Goal: Information Seeking & Learning: Find specific fact

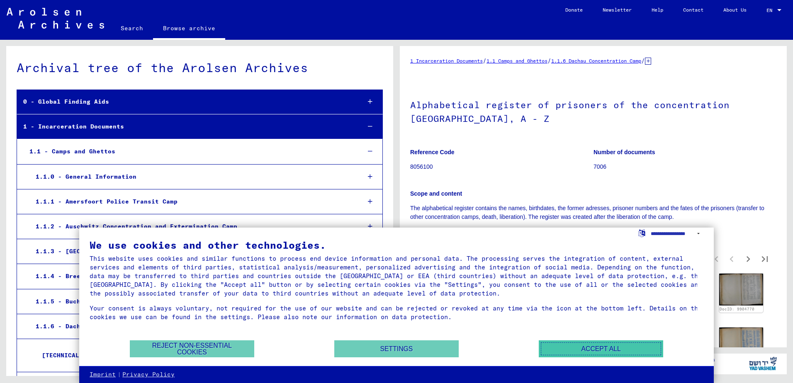
click at [611, 350] on button "Accept all" at bounding box center [601, 349] width 124 height 17
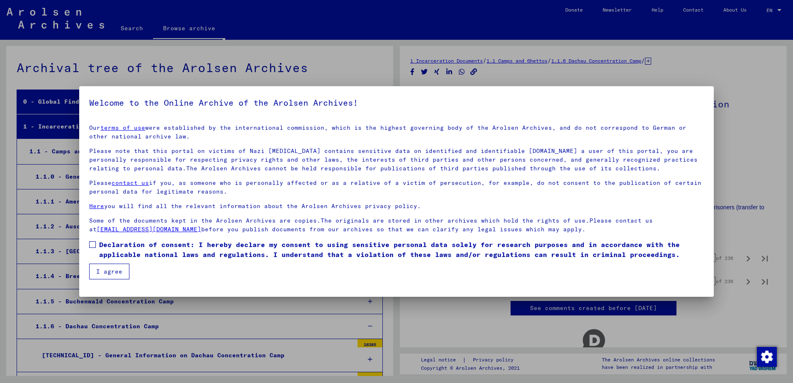
scroll to position [308, 0]
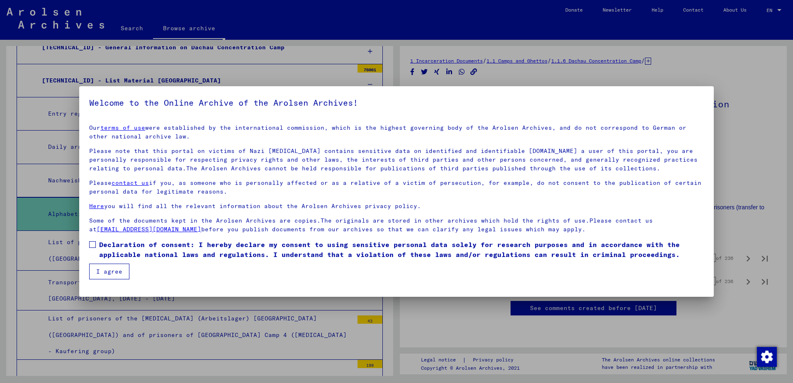
click at [112, 269] on button "I agree" at bounding box center [109, 272] width 40 height 16
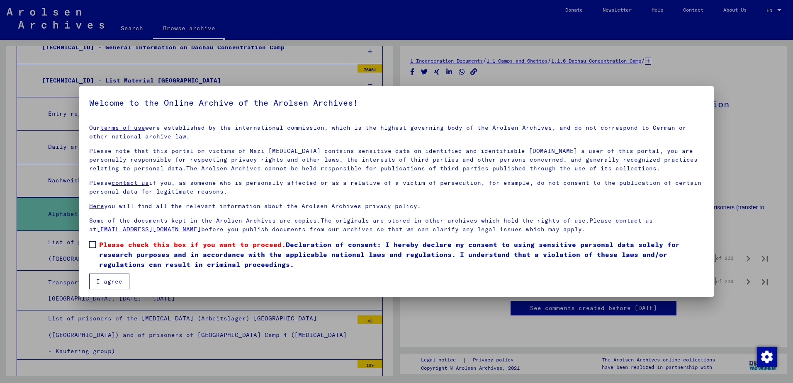
click at [114, 278] on button "I agree" at bounding box center [109, 282] width 40 height 16
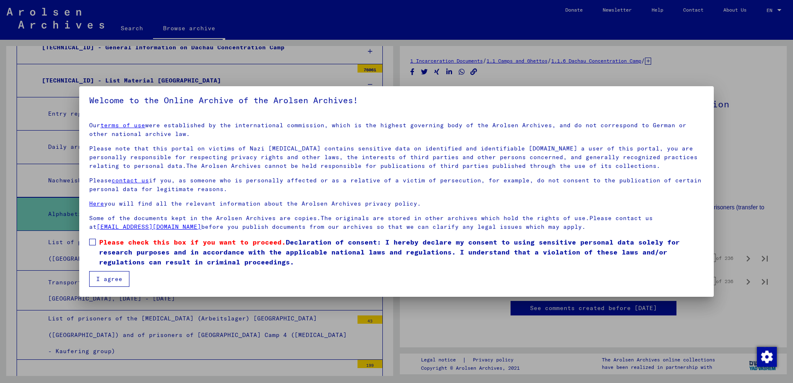
click at [114, 278] on button "I agree" at bounding box center [109, 279] width 40 height 16
click at [115, 282] on button "I agree" at bounding box center [109, 279] width 40 height 16
click at [118, 281] on button "I agree" at bounding box center [109, 279] width 40 height 16
click at [112, 278] on button "I agree" at bounding box center [109, 279] width 40 height 16
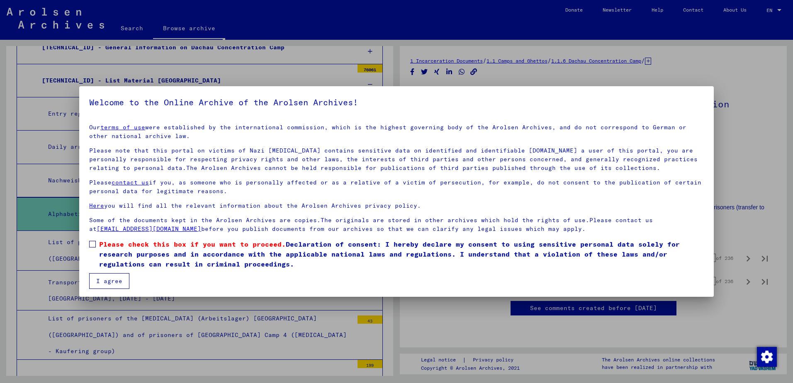
scroll to position [0, 0]
drag, startPoint x: 91, startPoint y: 244, endPoint x: 108, endPoint y: 272, distance: 32.4
click at [91, 245] on span at bounding box center [92, 244] width 7 height 7
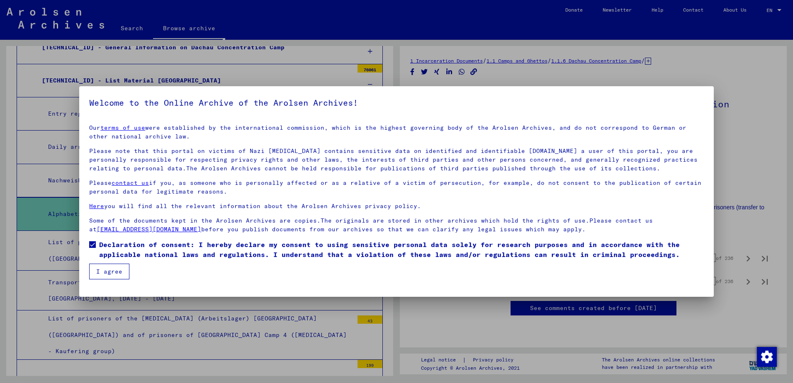
click at [111, 276] on button "I agree" at bounding box center [109, 272] width 40 height 16
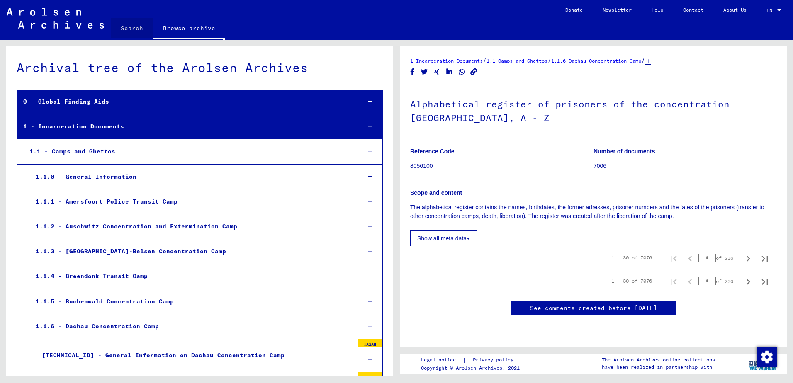
click at [133, 29] on link "Search" at bounding box center [132, 28] width 42 height 20
click at [133, 29] on link "Search" at bounding box center [132, 29] width 42 height 22
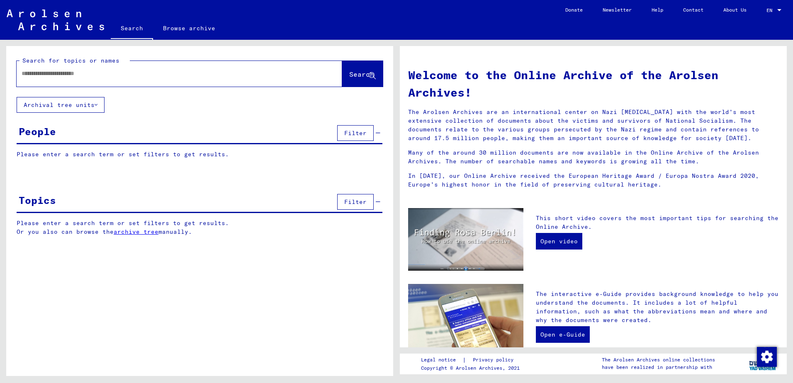
click at [61, 79] on div at bounding box center [167, 73] width 301 height 19
click at [59, 75] on input "text" at bounding box center [170, 73] width 296 height 9
type input "*"
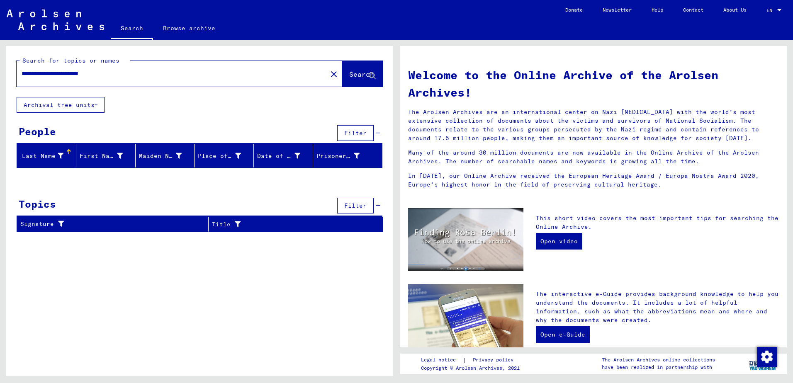
drag, startPoint x: 73, startPoint y: 74, endPoint x: 116, endPoint y: 77, distance: 43.3
click at [116, 77] on input "**********" at bounding box center [170, 73] width 296 height 9
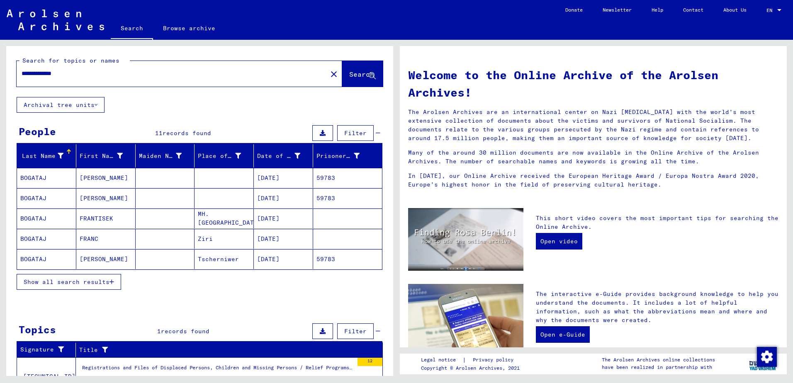
drag, startPoint x: 240, startPoint y: 262, endPoint x: 195, endPoint y: 257, distance: 45.5
click at [195, 257] on mat-cell "Tscherniwer" at bounding box center [224, 259] width 59 height 20
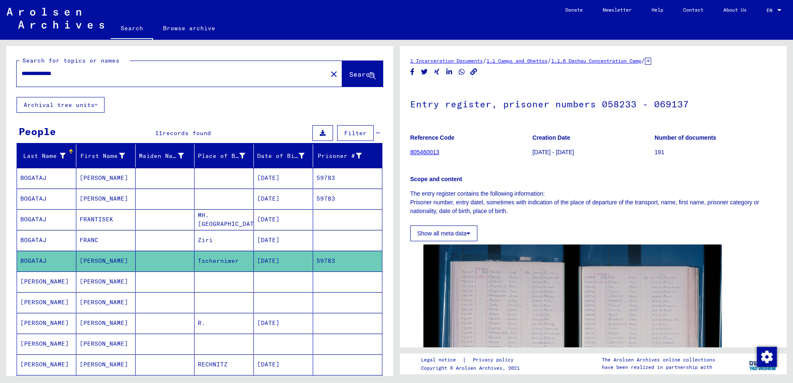
click at [350, 260] on mat-cell "59783" at bounding box center [347, 261] width 69 height 20
click at [278, 179] on mat-cell "[DATE]" at bounding box center [283, 178] width 59 height 20
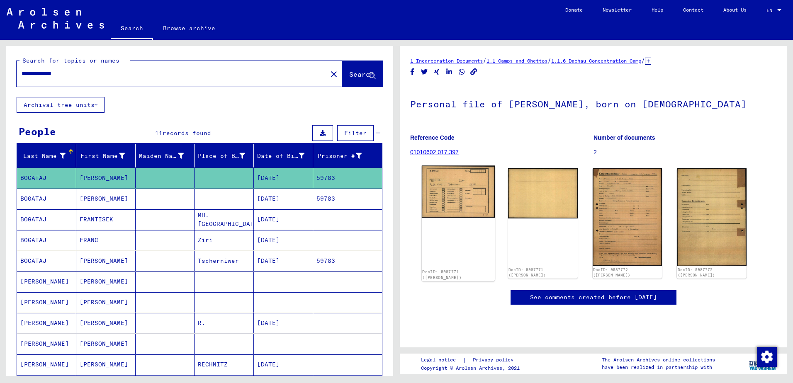
click at [464, 196] on img at bounding box center [458, 192] width 73 height 52
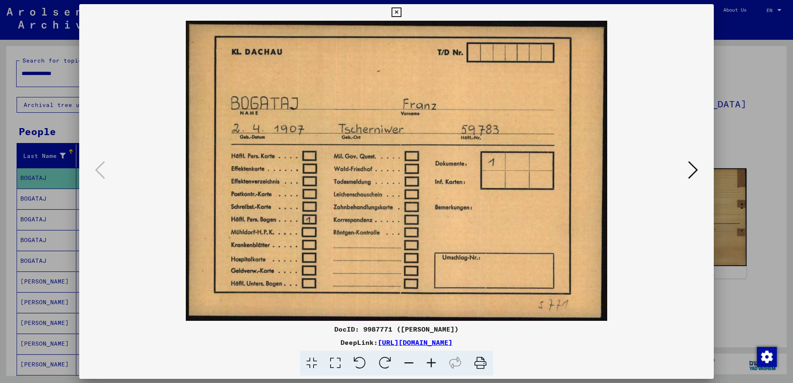
drag, startPoint x: 477, startPoint y: 365, endPoint x: 73, endPoint y: 340, distance: 404.0
click at [477, 365] on icon at bounding box center [480, 363] width 25 height 25
drag, startPoint x: 398, startPoint y: 11, endPoint x: 402, endPoint y: 27, distance: 16.4
click at [398, 11] on icon at bounding box center [397, 12] width 10 height 10
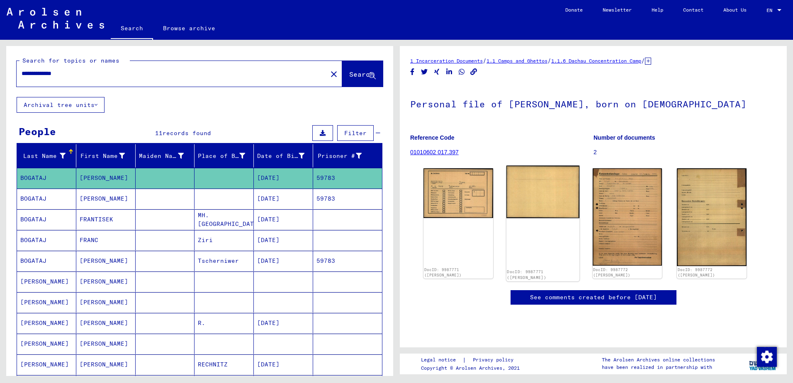
click at [542, 197] on img at bounding box center [543, 192] width 73 height 53
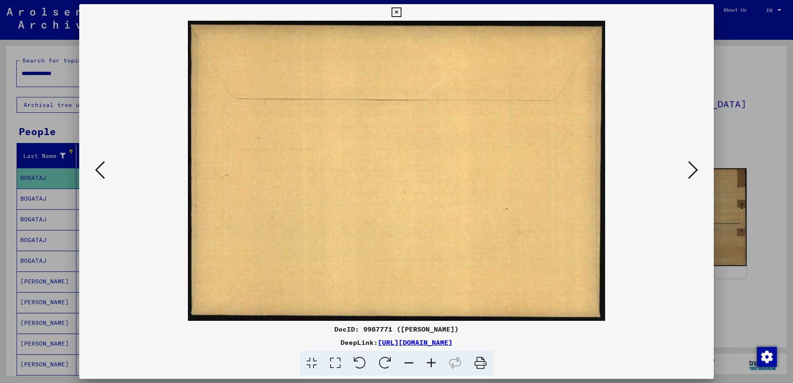
click at [397, 17] on button at bounding box center [396, 12] width 15 height 17
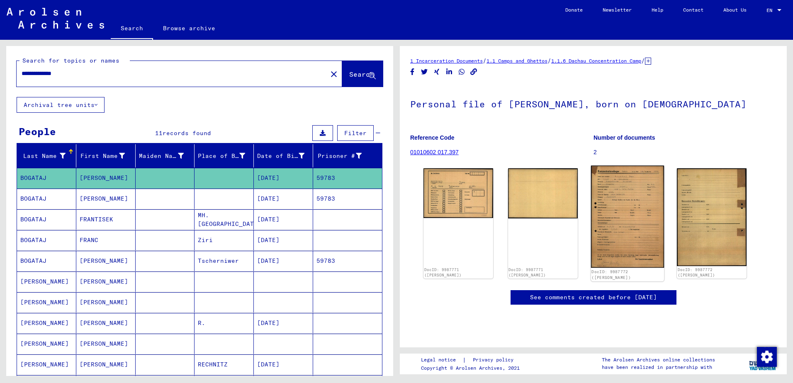
click at [622, 210] on img at bounding box center [627, 217] width 73 height 102
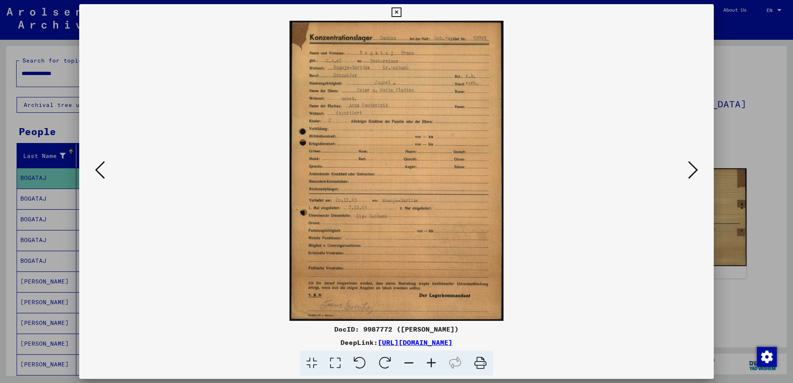
drag, startPoint x: 479, startPoint y: 364, endPoint x: 66, endPoint y: 336, distance: 414.1
click at [479, 363] on icon at bounding box center [480, 363] width 25 height 25
click at [395, 13] on icon at bounding box center [397, 12] width 10 height 10
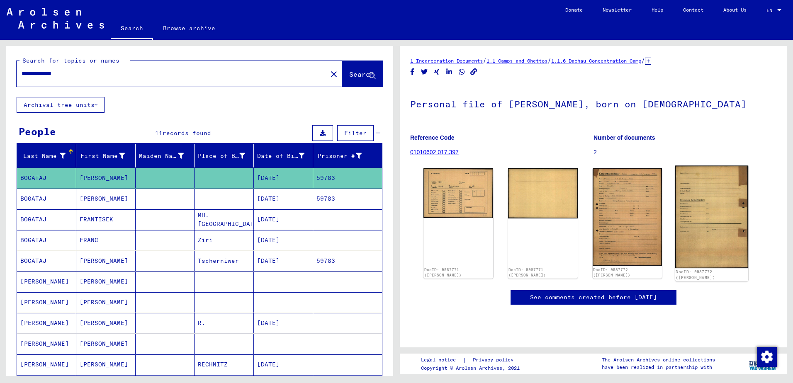
click at [717, 221] on img at bounding box center [711, 217] width 73 height 103
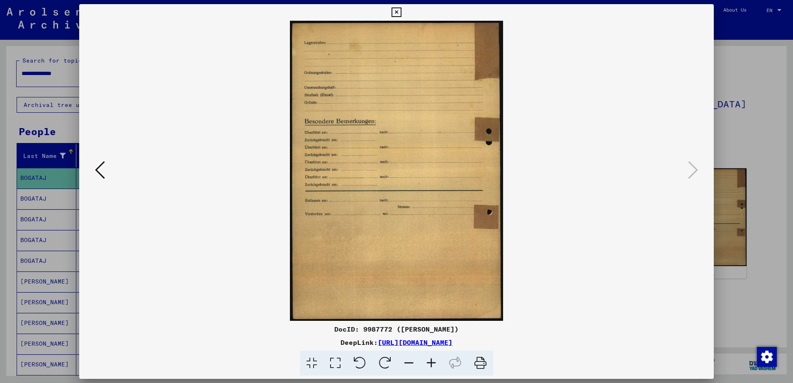
click at [397, 12] on icon at bounding box center [397, 12] width 10 height 10
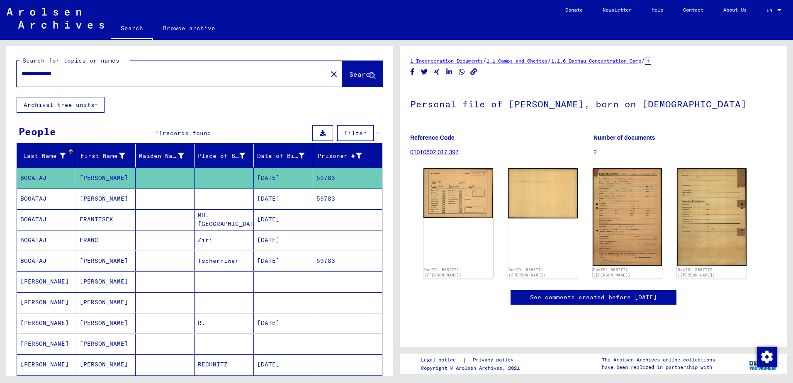
click at [319, 197] on mat-cell "59783" at bounding box center [347, 199] width 69 height 20
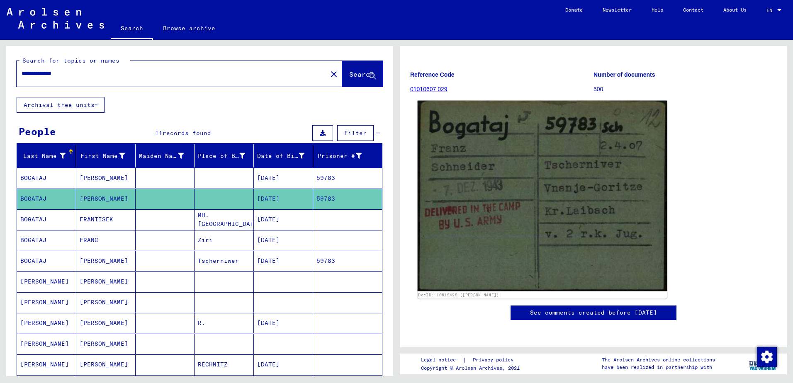
scroll to position [41, 0]
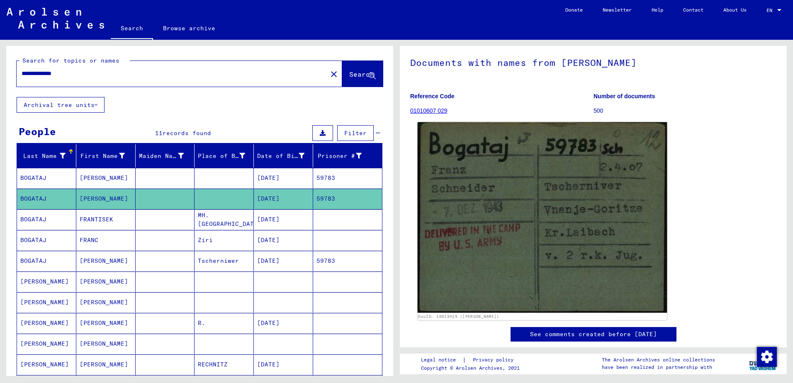
click at [529, 194] on img at bounding box center [543, 217] width 250 height 191
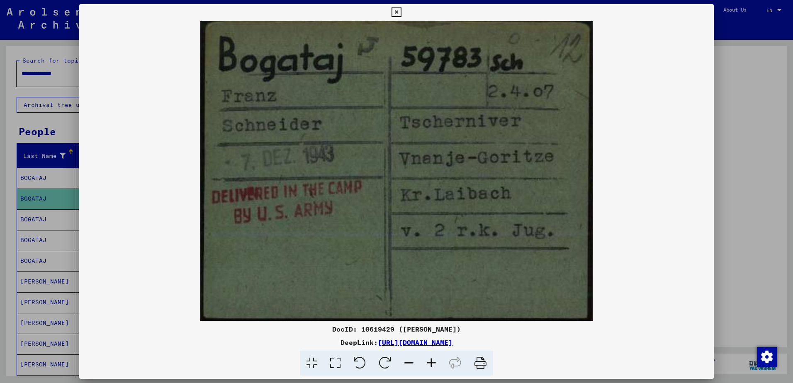
click at [482, 361] on icon at bounding box center [480, 363] width 25 height 25
click at [396, 12] on icon at bounding box center [397, 12] width 10 height 10
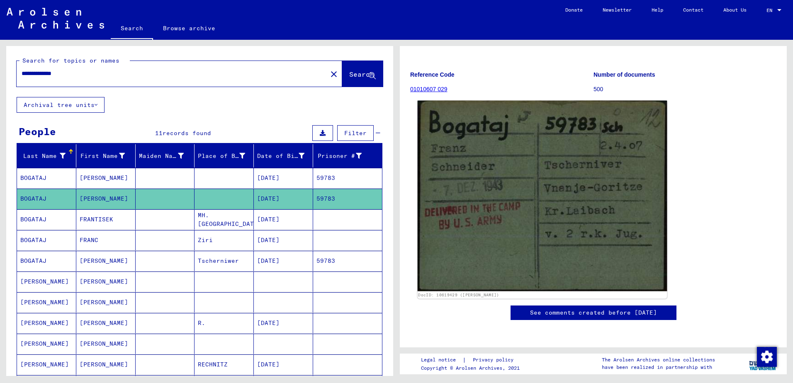
scroll to position [290, 0]
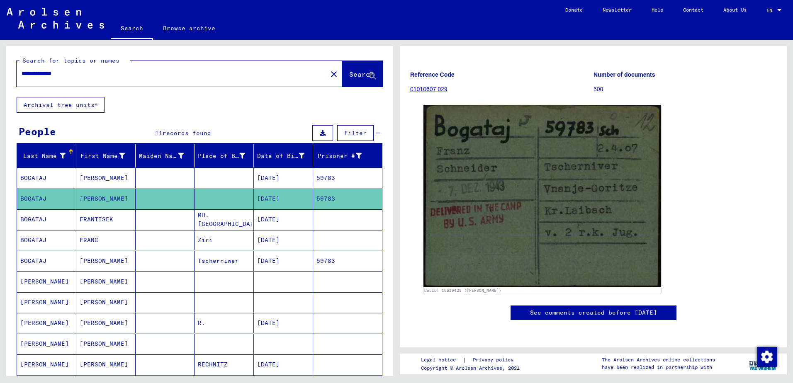
click at [318, 261] on mat-cell "59783" at bounding box center [347, 261] width 69 height 20
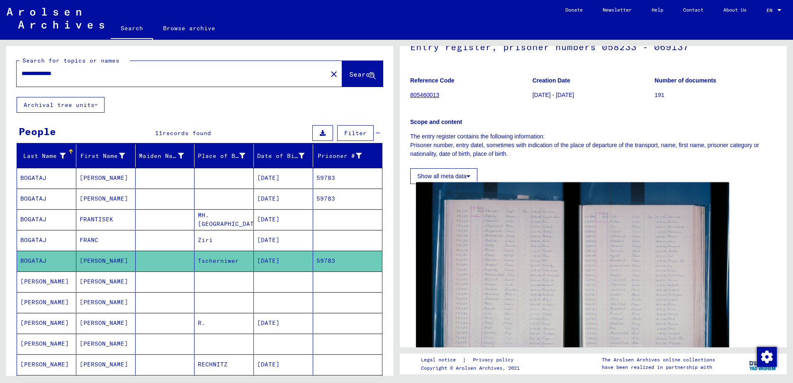
scroll to position [41, 0]
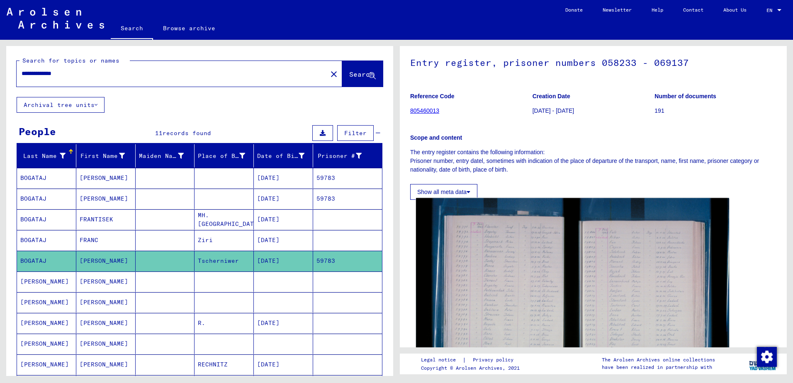
click at [535, 292] on img at bounding box center [572, 302] width 313 height 209
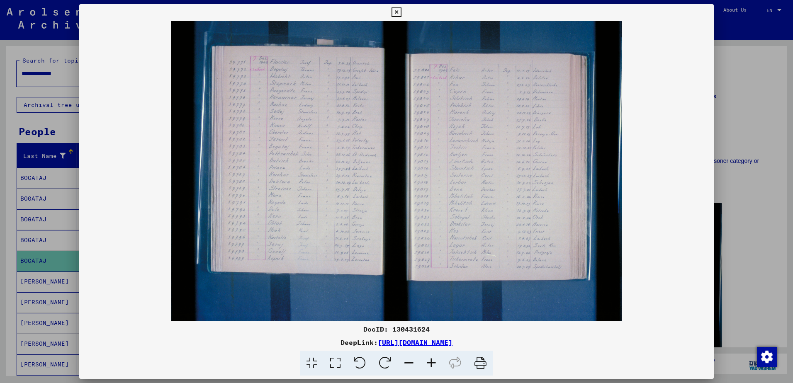
click at [313, 158] on img at bounding box center [396, 171] width 635 height 300
click at [431, 361] on icon at bounding box center [431, 363] width 22 height 25
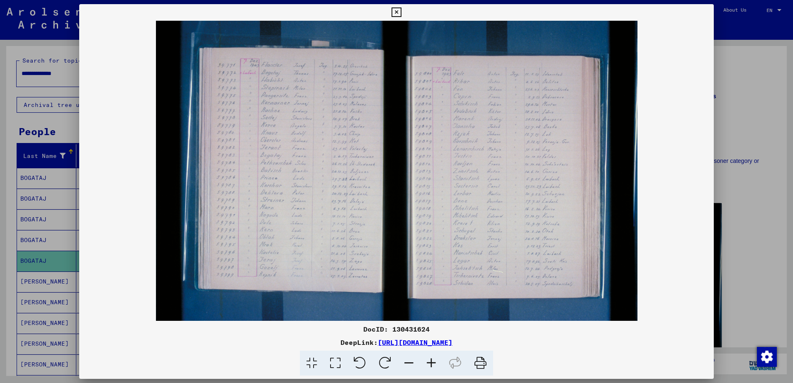
click at [431, 361] on icon at bounding box center [431, 363] width 22 height 25
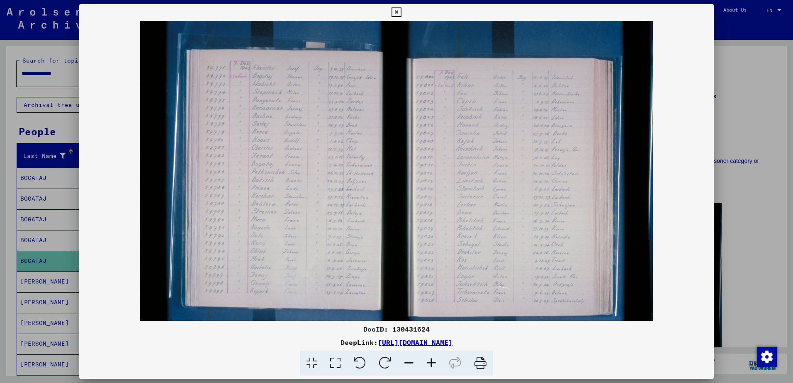
drag, startPoint x: 287, startPoint y: 94, endPoint x: 287, endPoint y: 128, distance: 34.0
click at [287, 128] on img at bounding box center [396, 192] width 513 height 342
click at [395, 13] on icon at bounding box center [397, 12] width 10 height 10
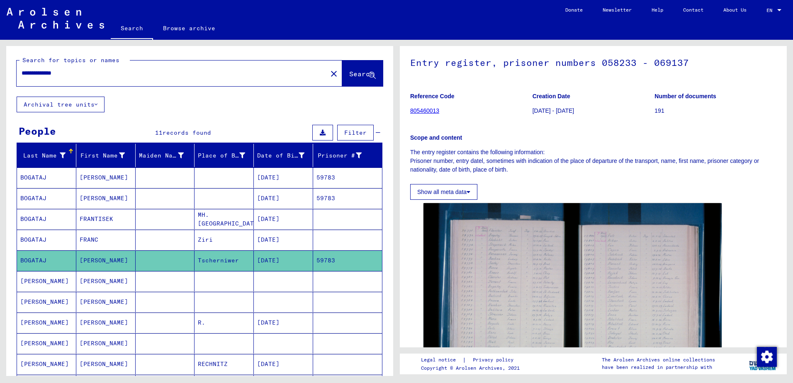
scroll to position [0, 0]
drag, startPoint x: 92, startPoint y: 75, endPoint x: 0, endPoint y: 68, distance: 91.9
click at [0, 68] on html "**********" at bounding box center [396, 191] width 793 height 383
type input "*****"
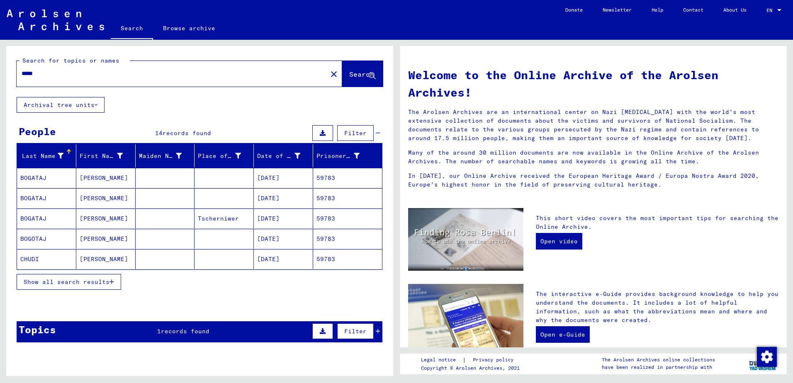
click at [280, 199] on mat-cell "[DATE]" at bounding box center [283, 198] width 59 height 20
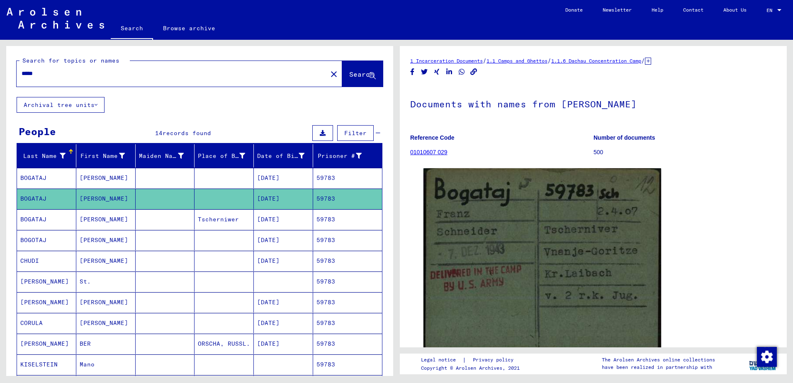
click at [275, 181] on mat-cell "[DATE]" at bounding box center [283, 178] width 59 height 20
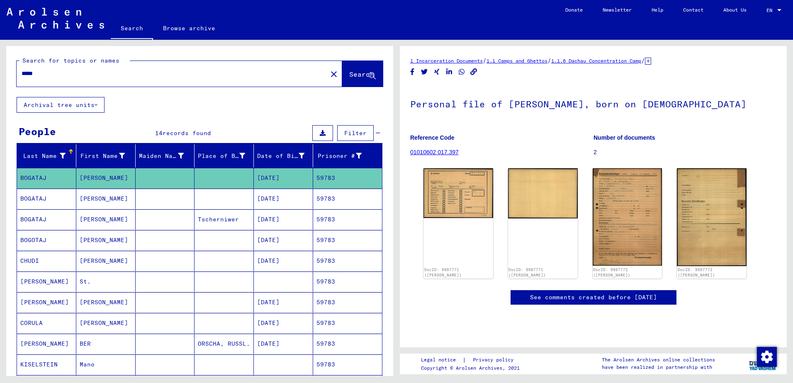
click at [276, 238] on mat-cell "[DATE]" at bounding box center [283, 240] width 59 height 20
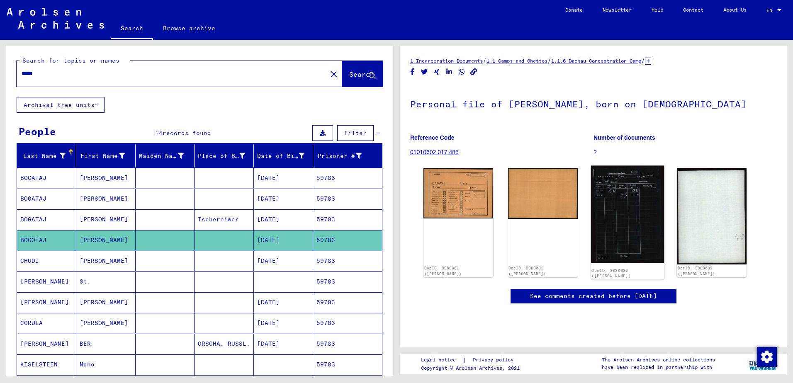
click at [614, 226] on img at bounding box center [627, 214] width 73 height 97
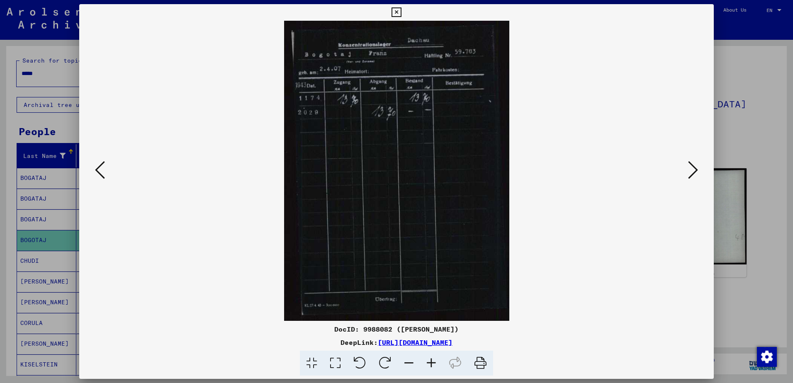
click at [435, 365] on icon at bounding box center [431, 363] width 22 height 25
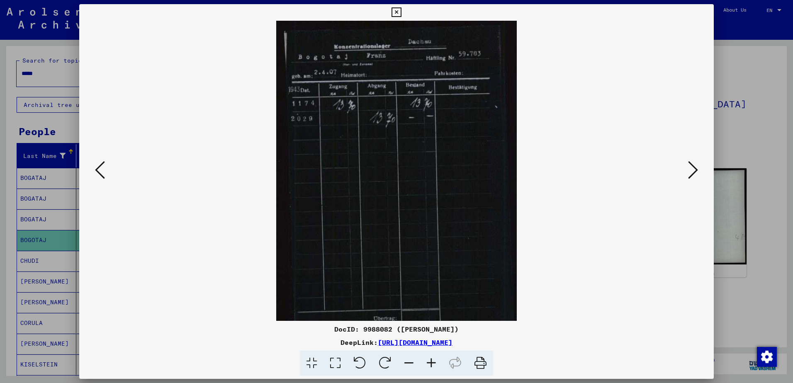
click at [432, 363] on icon at bounding box center [431, 363] width 22 height 25
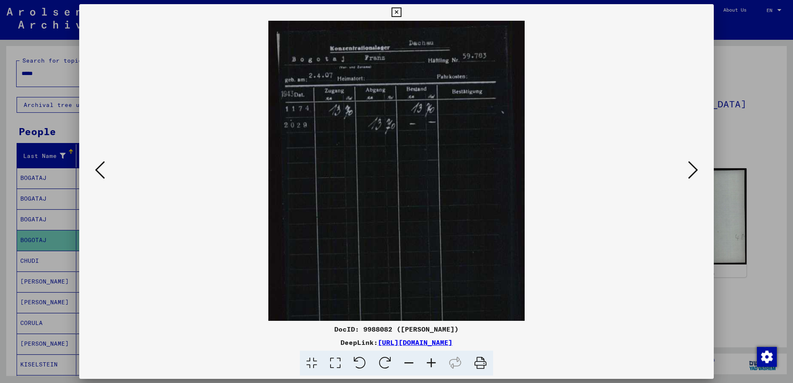
click at [395, 9] on icon at bounding box center [397, 12] width 10 height 10
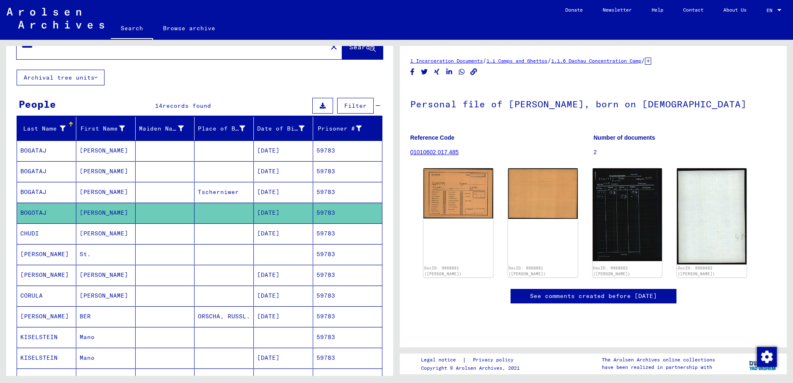
scroll to position [41, 0]
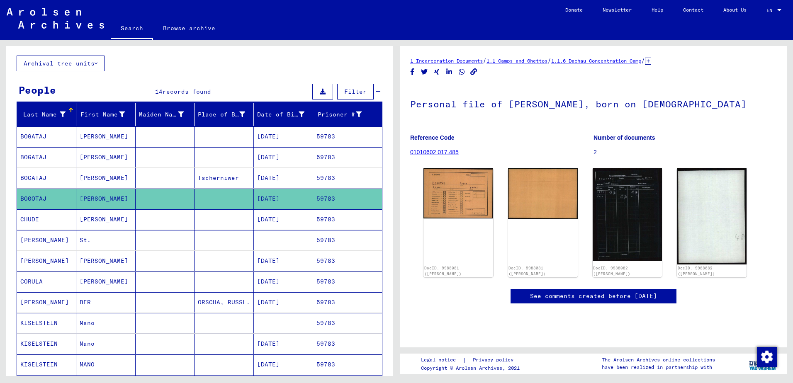
click at [284, 220] on mat-cell "[DATE]" at bounding box center [283, 219] width 59 height 20
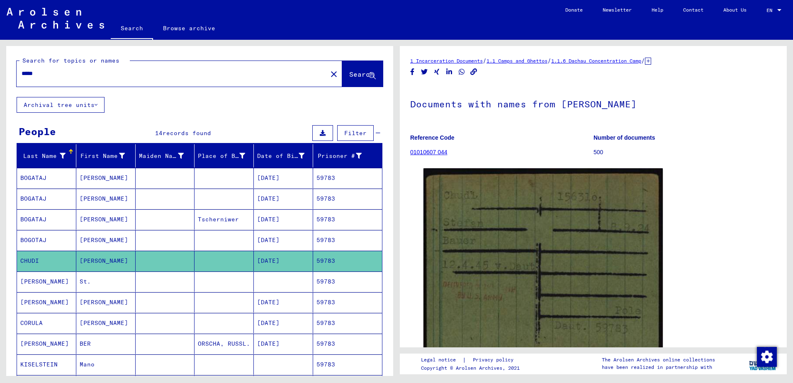
click at [41, 178] on mat-cell "BOGATAJ" at bounding box center [46, 178] width 59 height 20
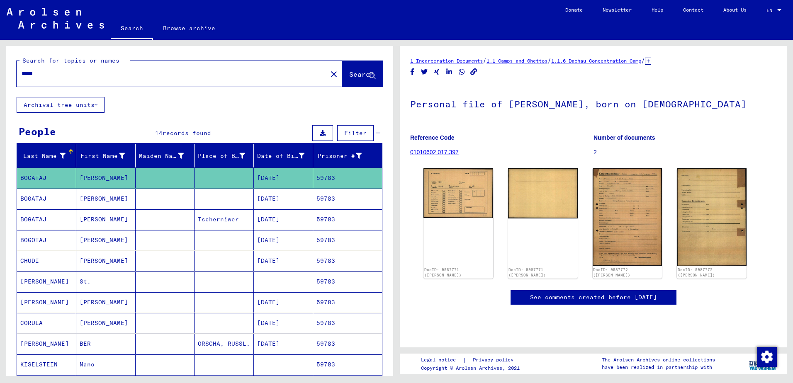
drag, startPoint x: 236, startPoint y: 217, endPoint x: 195, endPoint y: 220, distance: 42.0
click at [195, 220] on mat-cell "Tscherniwer" at bounding box center [224, 219] width 59 height 20
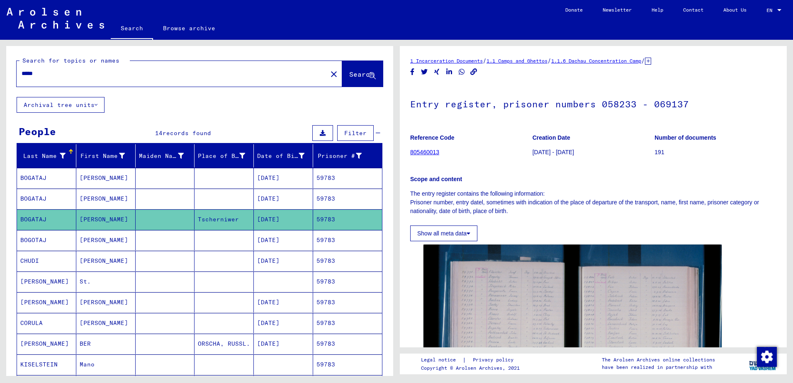
click at [239, 214] on mat-cell "Tscherniwer" at bounding box center [224, 219] width 59 height 20
click at [270, 197] on mat-cell "[DATE]" at bounding box center [283, 199] width 59 height 20
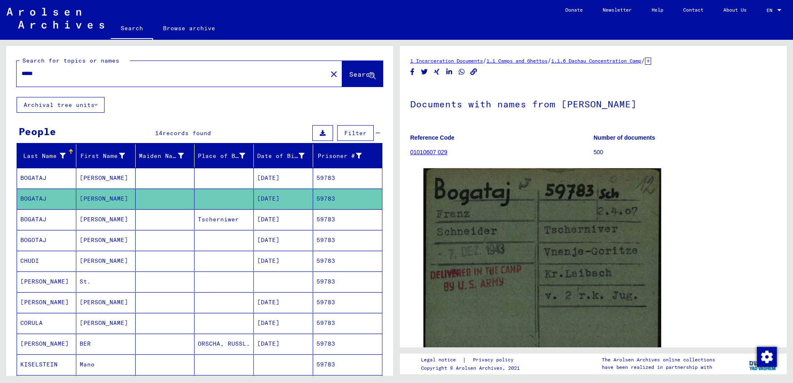
click at [263, 220] on mat-cell "[DATE]" at bounding box center [283, 219] width 59 height 20
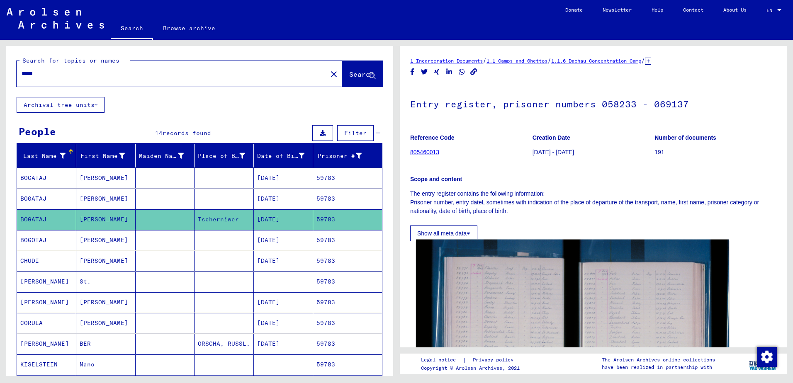
click at [583, 297] on img at bounding box center [572, 344] width 313 height 209
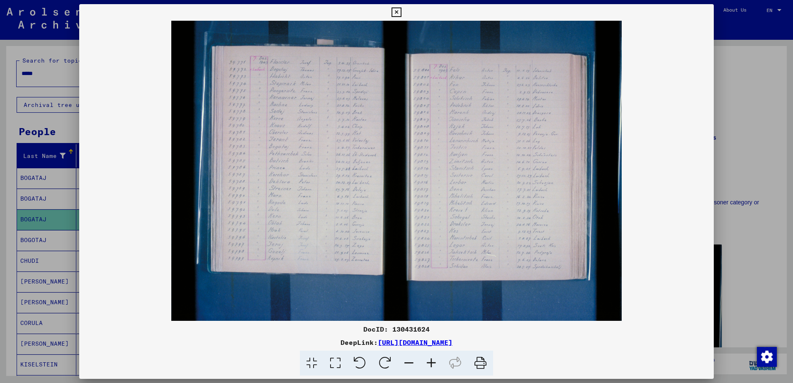
click at [431, 363] on icon at bounding box center [431, 363] width 22 height 25
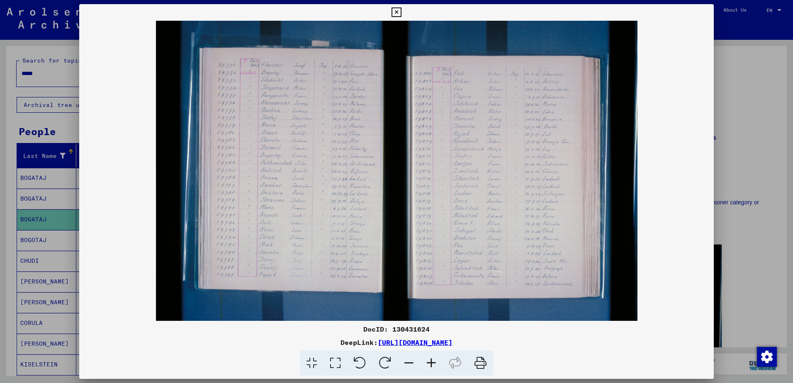
click at [431, 363] on icon at bounding box center [431, 363] width 22 height 25
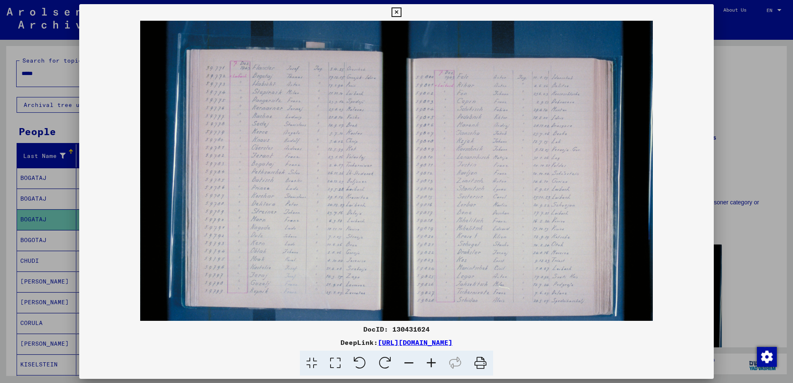
drag, startPoint x: 297, startPoint y: 102, endPoint x: 297, endPoint y: 172, distance: 69.7
click at [298, 172] on img at bounding box center [396, 192] width 513 height 342
click at [397, 17] on icon at bounding box center [397, 12] width 10 height 10
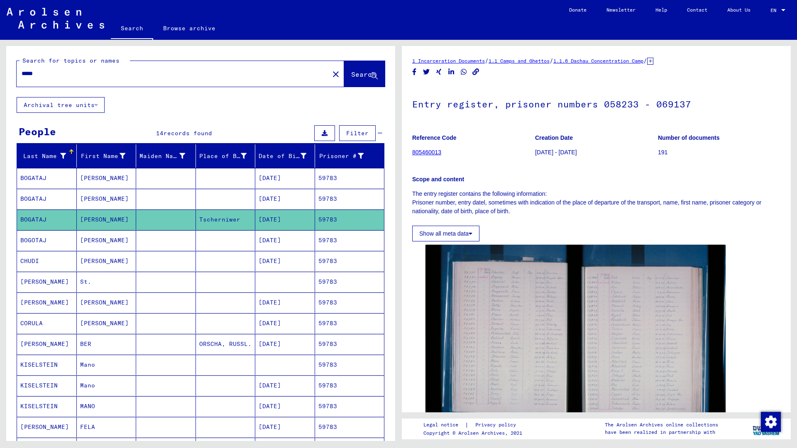
click at [714, 0] on link "Contact" at bounding box center [697, 10] width 40 height 20
drag, startPoint x: 381, startPoint y: 0, endPoint x: 378, endPoint y: 68, distance: 68.1
click at [378, 68] on mat-sidenav-content "Search Browse archive Detailed questions/information about the documents? Send …" at bounding box center [398, 224] width 797 height 448
